Goal: Information Seeking & Learning: Get advice/opinions

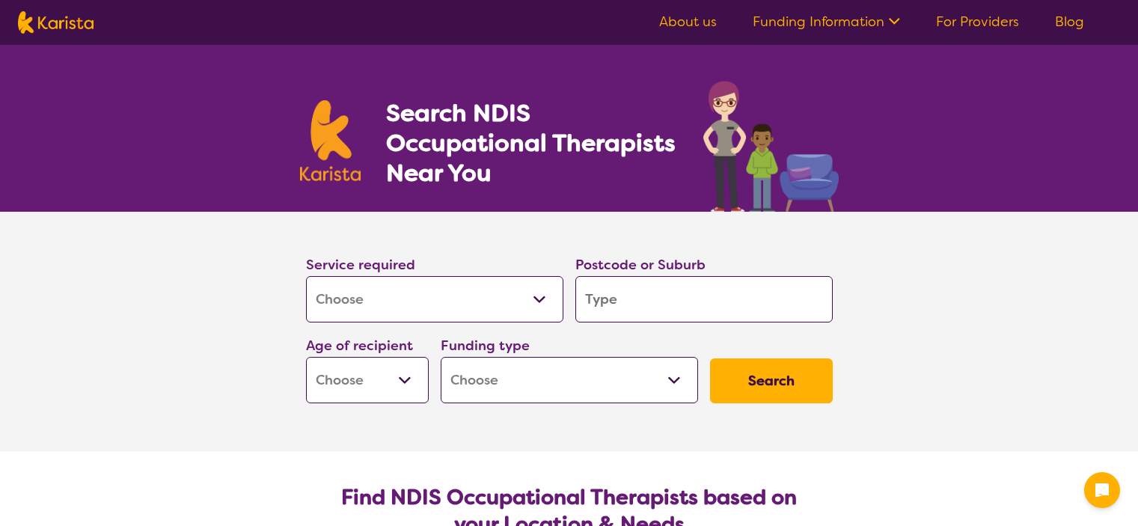
select select "[MEDICAL_DATA]"
drag, startPoint x: 0, startPoint y: 0, endPoint x: 551, endPoint y: 304, distance: 629.1
click at [551, 304] on select "Allied Health Assistant Assessment ([MEDICAL_DATA] or [MEDICAL_DATA]) Behaviour…" at bounding box center [434, 299] width 257 height 46
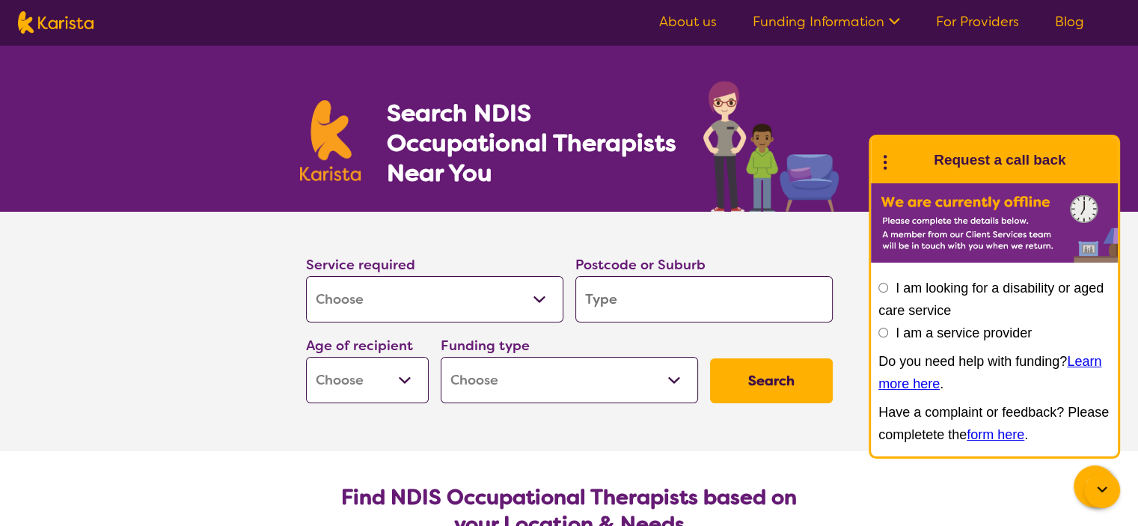
drag, startPoint x: 656, startPoint y: 308, endPoint x: 564, endPoint y: 308, distance: 92.1
click at [564, 308] on div "Service required Allied Health Assistant Assessment ([MEDICAL_DATA] or [MEDICAL…" at bounding box center [569, 329] width 539 height 162
type input "4"
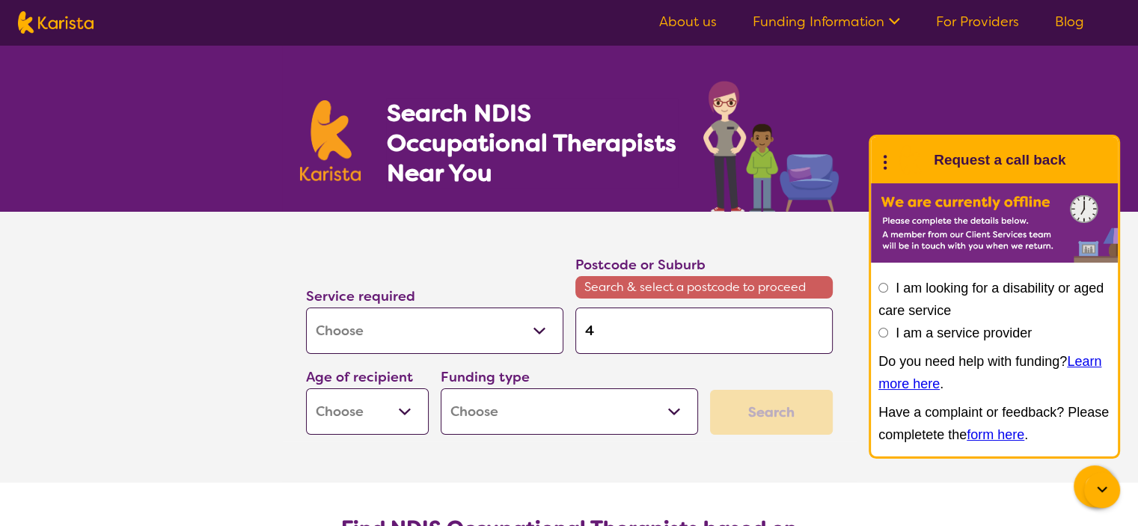
type input "41"
type input "411"
type input "4113"
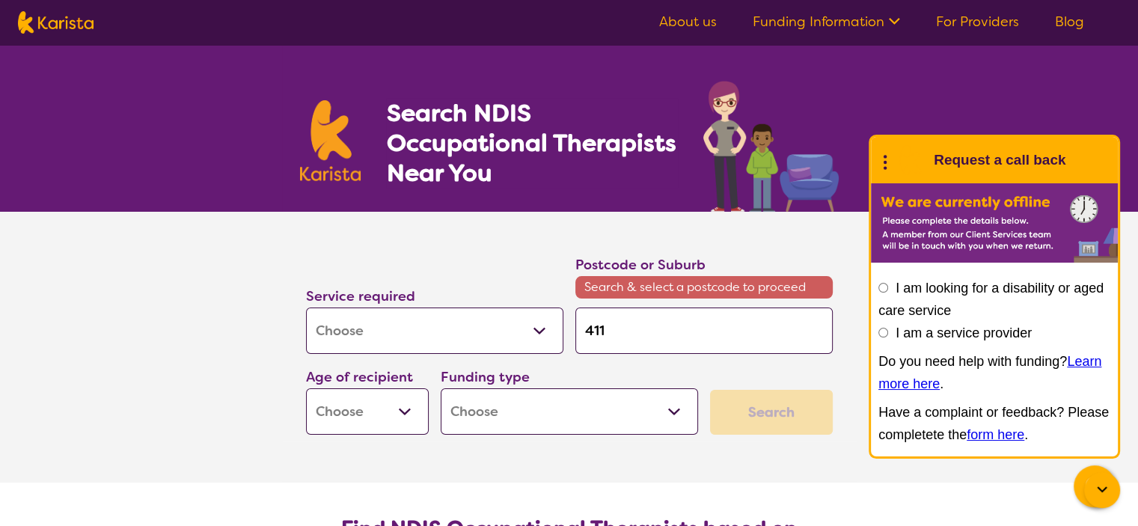
type input "4113"
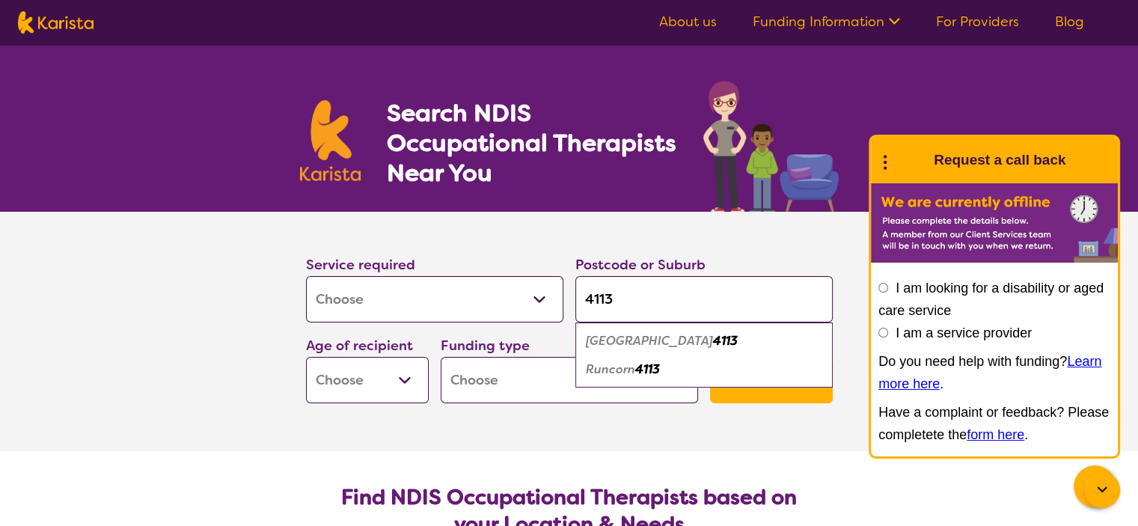
type input "4113"
click at [606, 367] on em "Runcorn" at bounding box center [610, 369] width 49 height 16
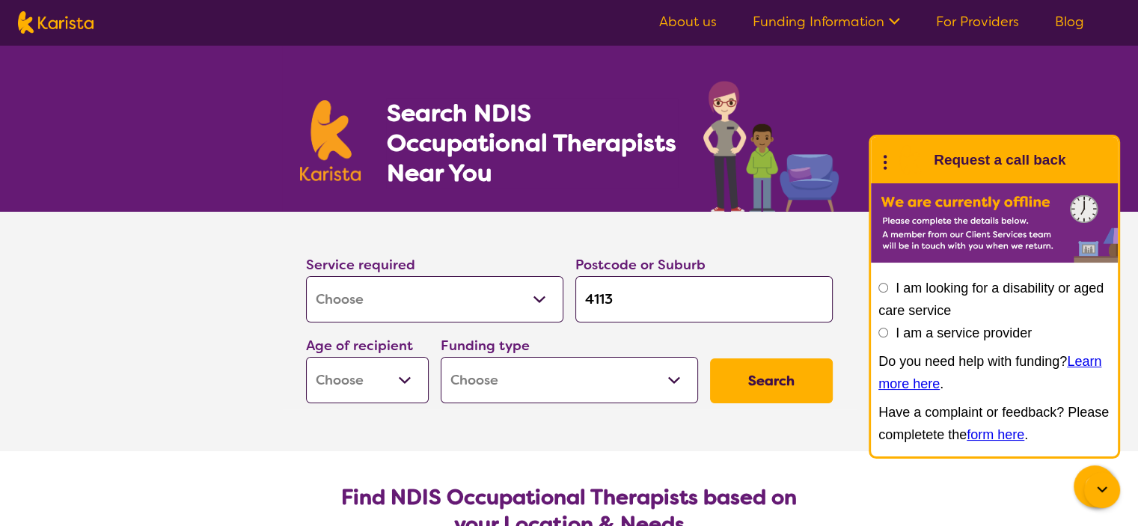
click at [391, 378] on select "Early Childhood - 0 to 9 Child - 10 to 11 Adolescent - 12 to 17 Adult - 18 to 6…" at bounding box center [367, 380] width 123 height 46
select select "CH"
click at [306, 357] on select "Early Childhood - 0 to 9 Child - 10 to 11 Adolescent - 12 to 17 Adult - 18 to 6…" at bounding box center [367, 380] width 123 height 46
select select "CH"
click at [488, 382] on select "Home Care Package (HCP) National Disability Insurance Scheme (NDIS) I don't know" at bounding box center [569, 380] width 257 height 46
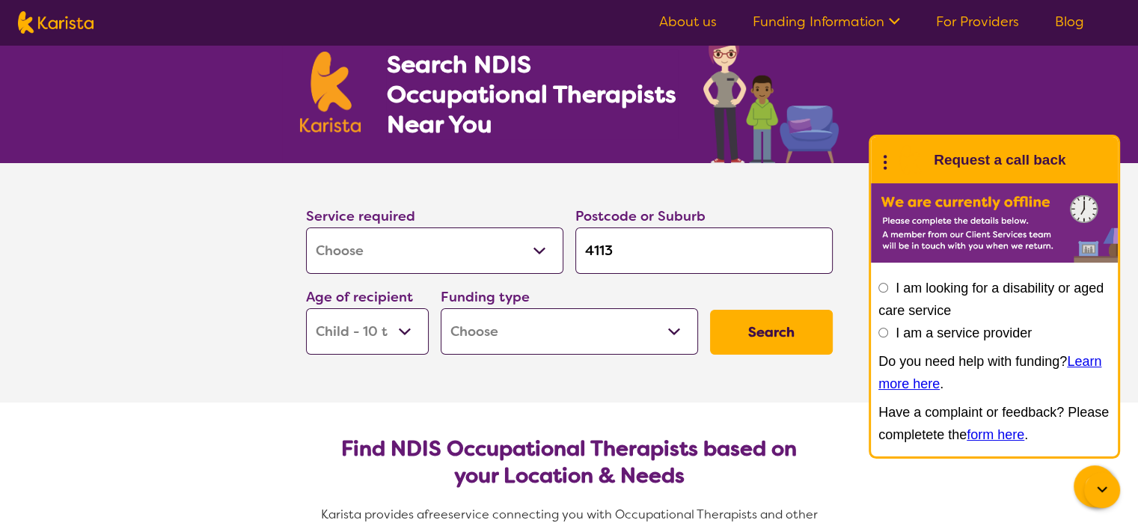
scroll to position [75, 0]
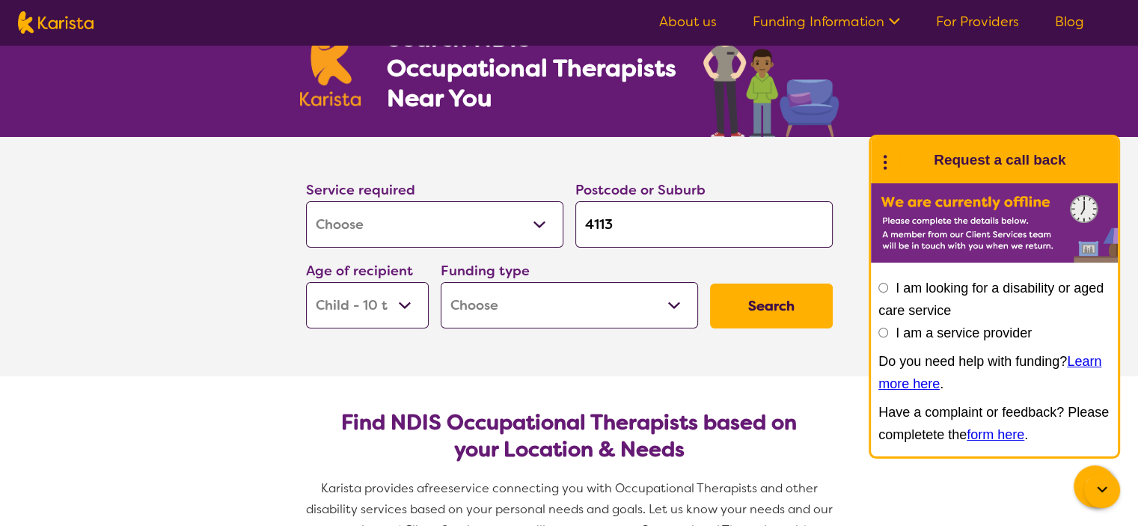
click at [507, 305] on select "Home Care Package (HCP) National Disability Insurance Scheme (NDIS) I don't know" at bounding box center [569, 305] width 257 height 46
select select "NDIS"
click at [441, 282] on select "Home Care Package (HCP) National Disability Insurance Scheme (NDIS) I don't know" at bounding box center [569, 305] width 257 height 46
select select "NDIS"
click at [590, 388] on section "Find NDIS Occupational Therapists based on your Location & Needs Karista provid…" at bounding box center [569, 480] width 575 height 208
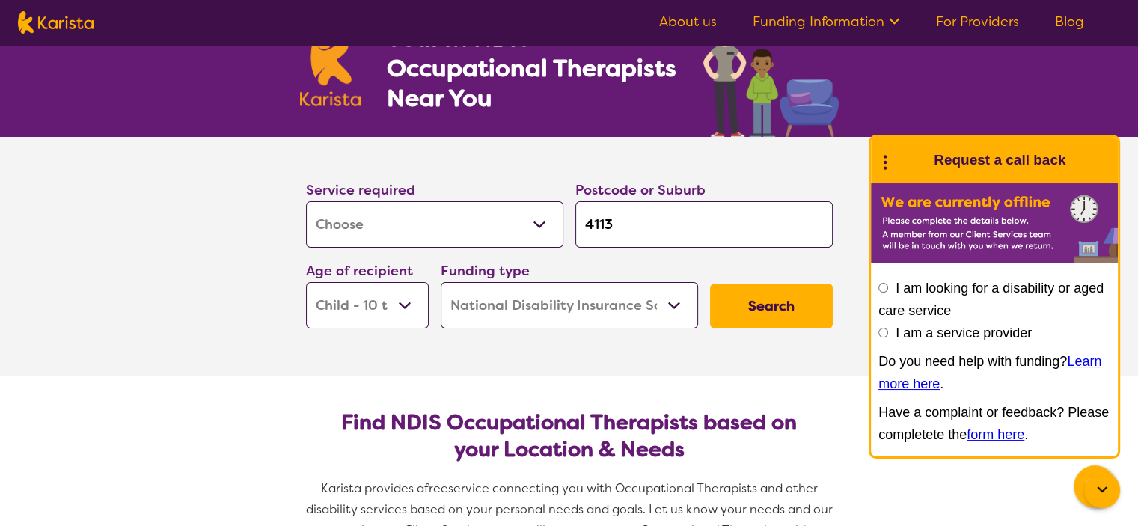
click at [778, 314] on button "Search" at bounding box center [771, 306] width 123 height 45
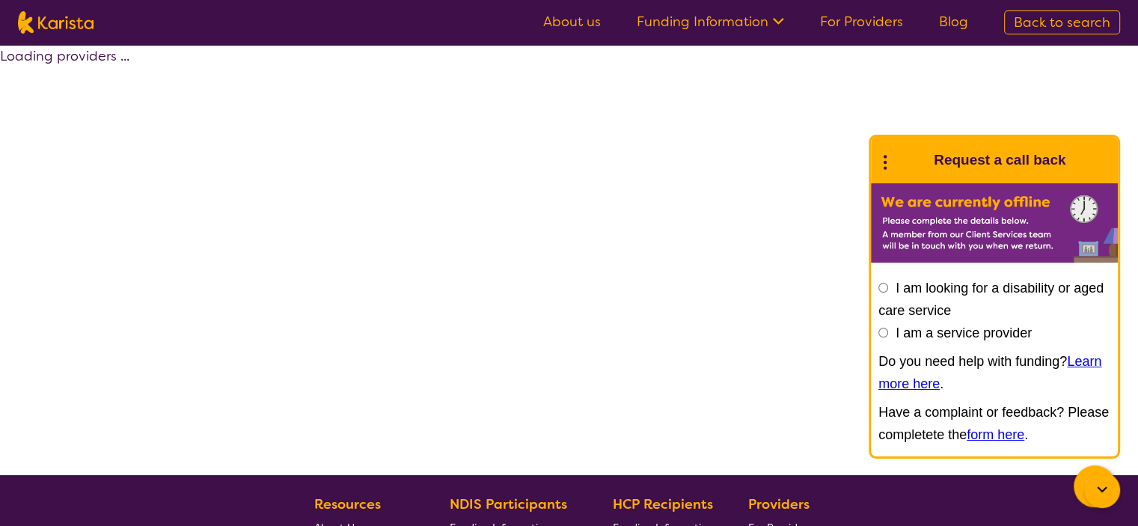
select select "by_score"
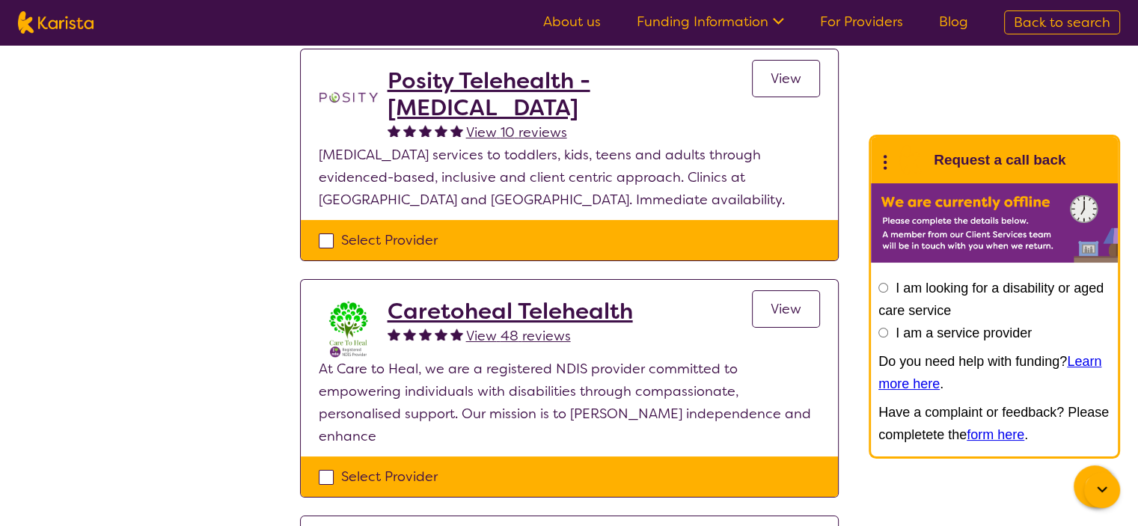
scroll to position [150, 0]
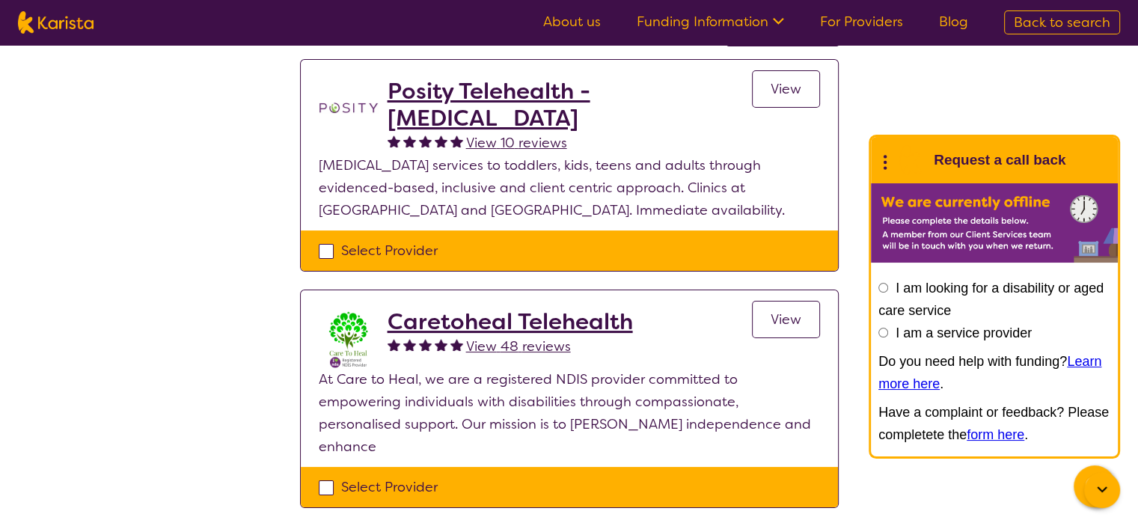
click at [1114, 498] on div at bounding box center [1102, 490] width 36 height 36
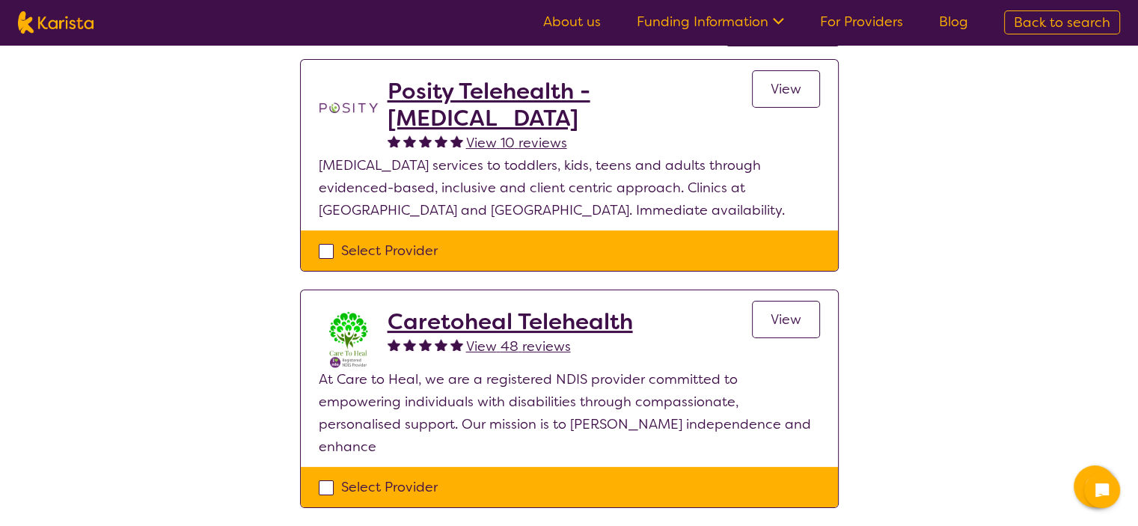
click at [923, 361] on div "Select one or more providers and click the 'NEXT' button to proceed 1 - 3 of 3 …" at bounding box center [569, 335] width 1138 height 881
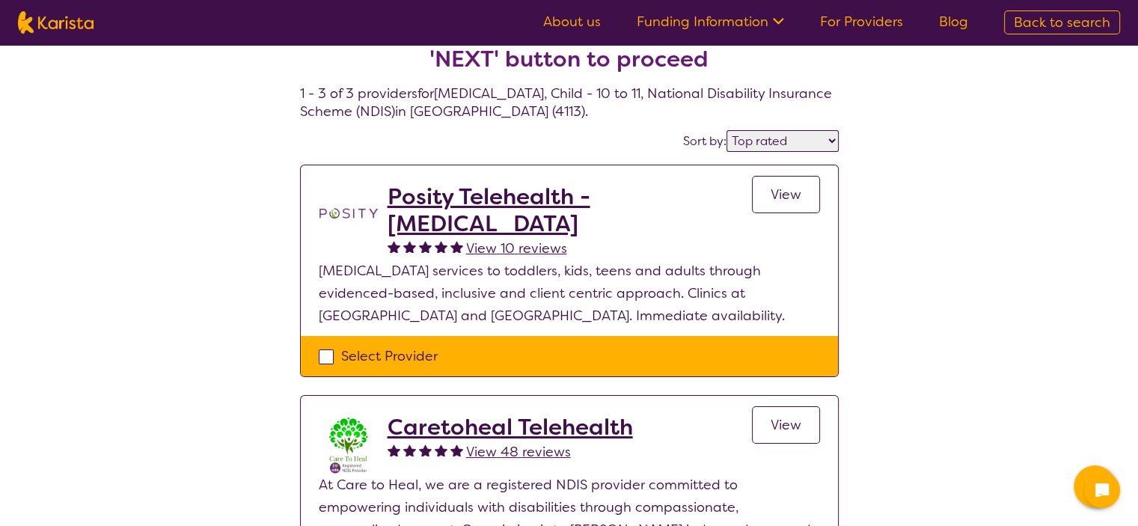
scroll to position [0, 0]
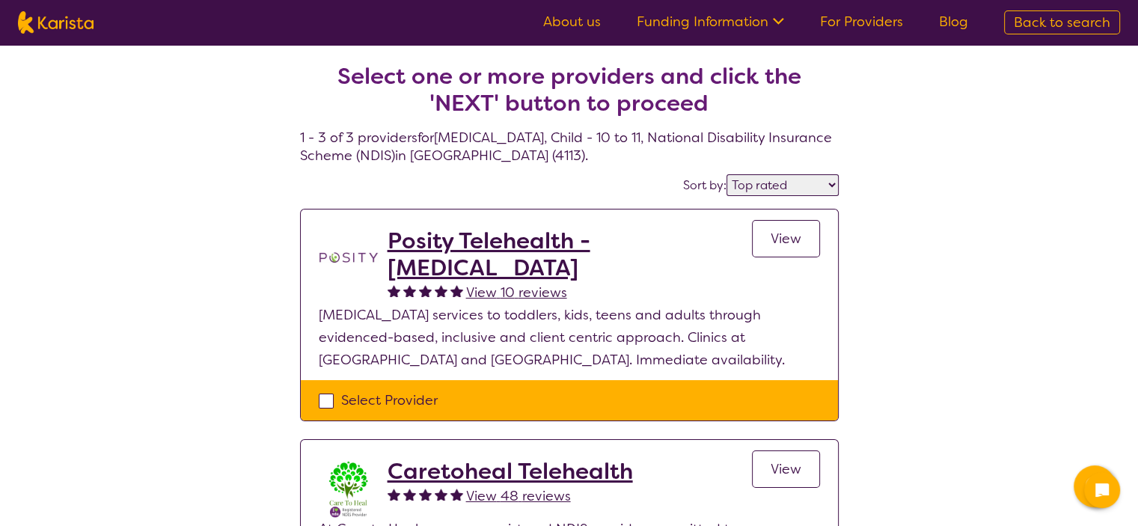
select select "[MEDICAL_DATA]"
select select "CH"
select select "NDIS"
select select "[MEDICAL_DATA]"
select select "CH"
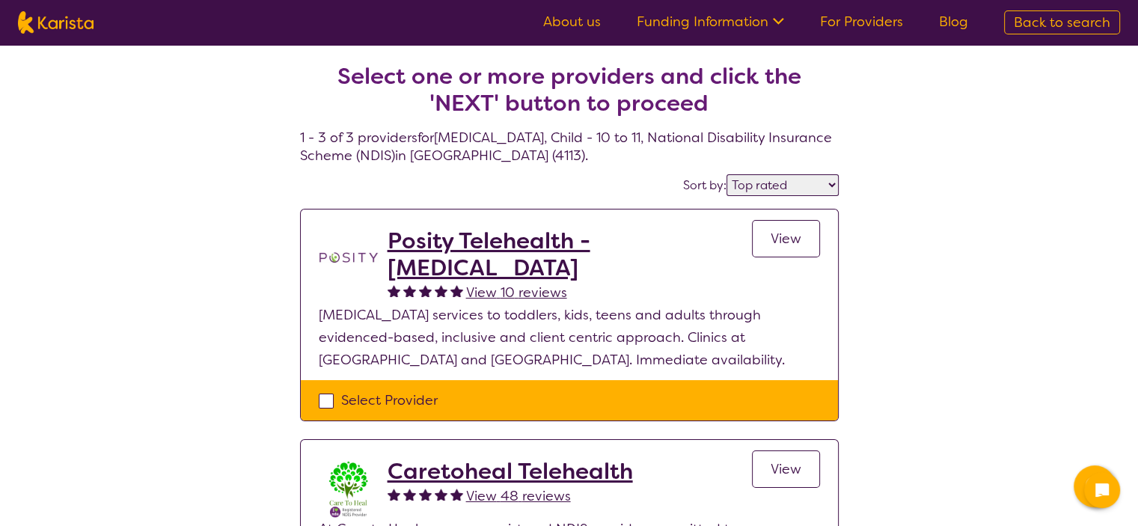
select select "NDIS"
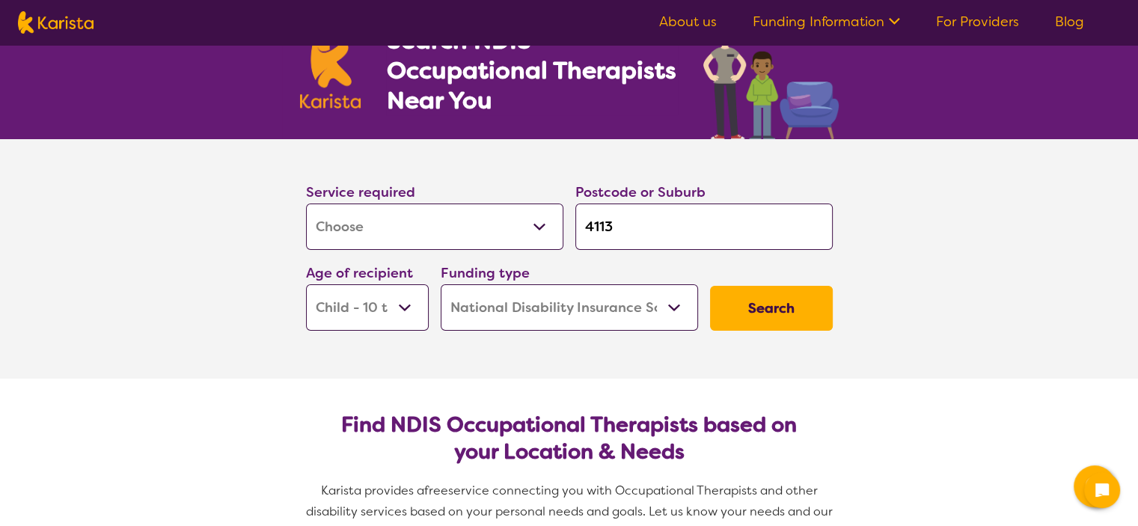
scroll to position [2, 0]
